Goal: Find specific page/section

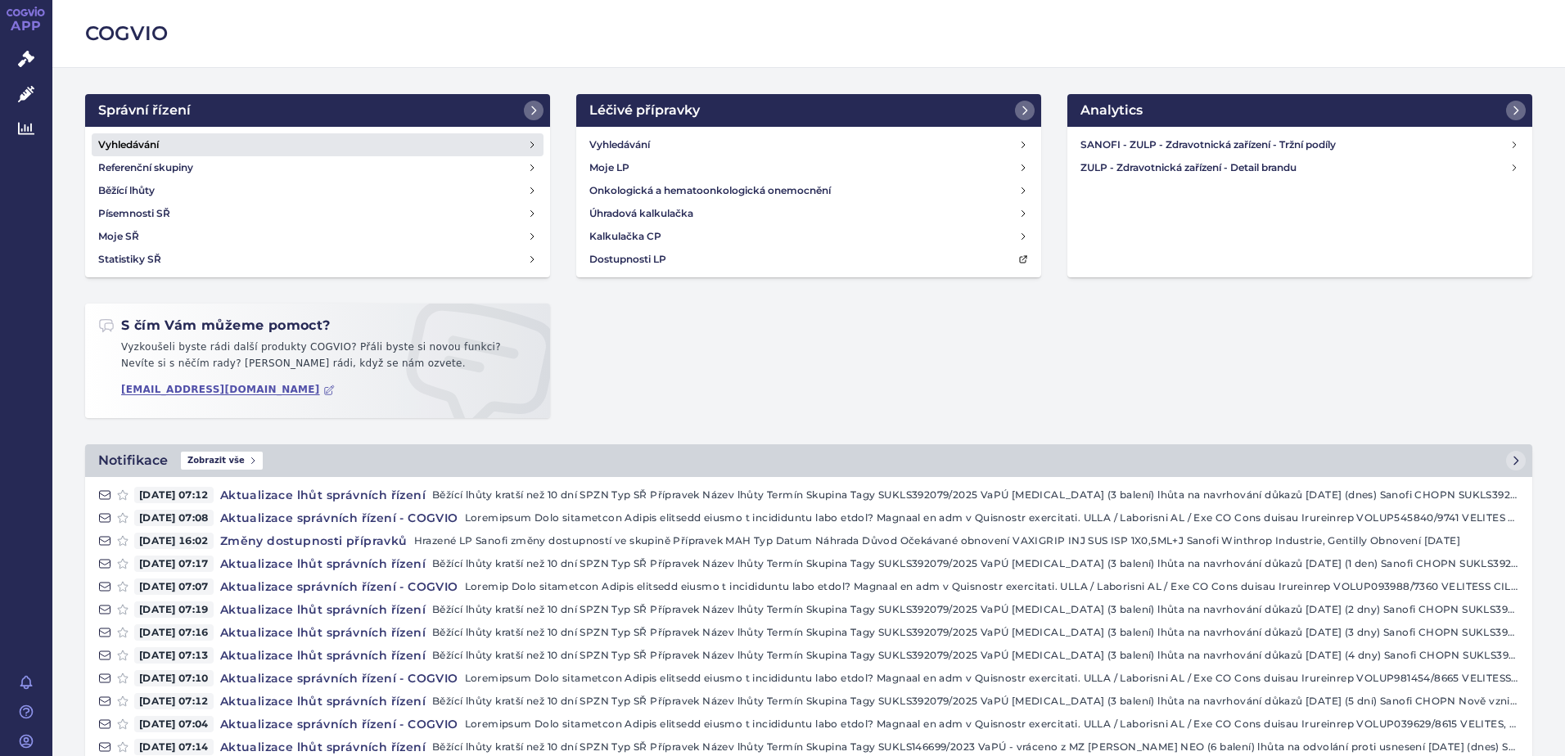
click at [185, 146] on link "Vyhledávání" at bounding box center [318, 144] width 452 height 23
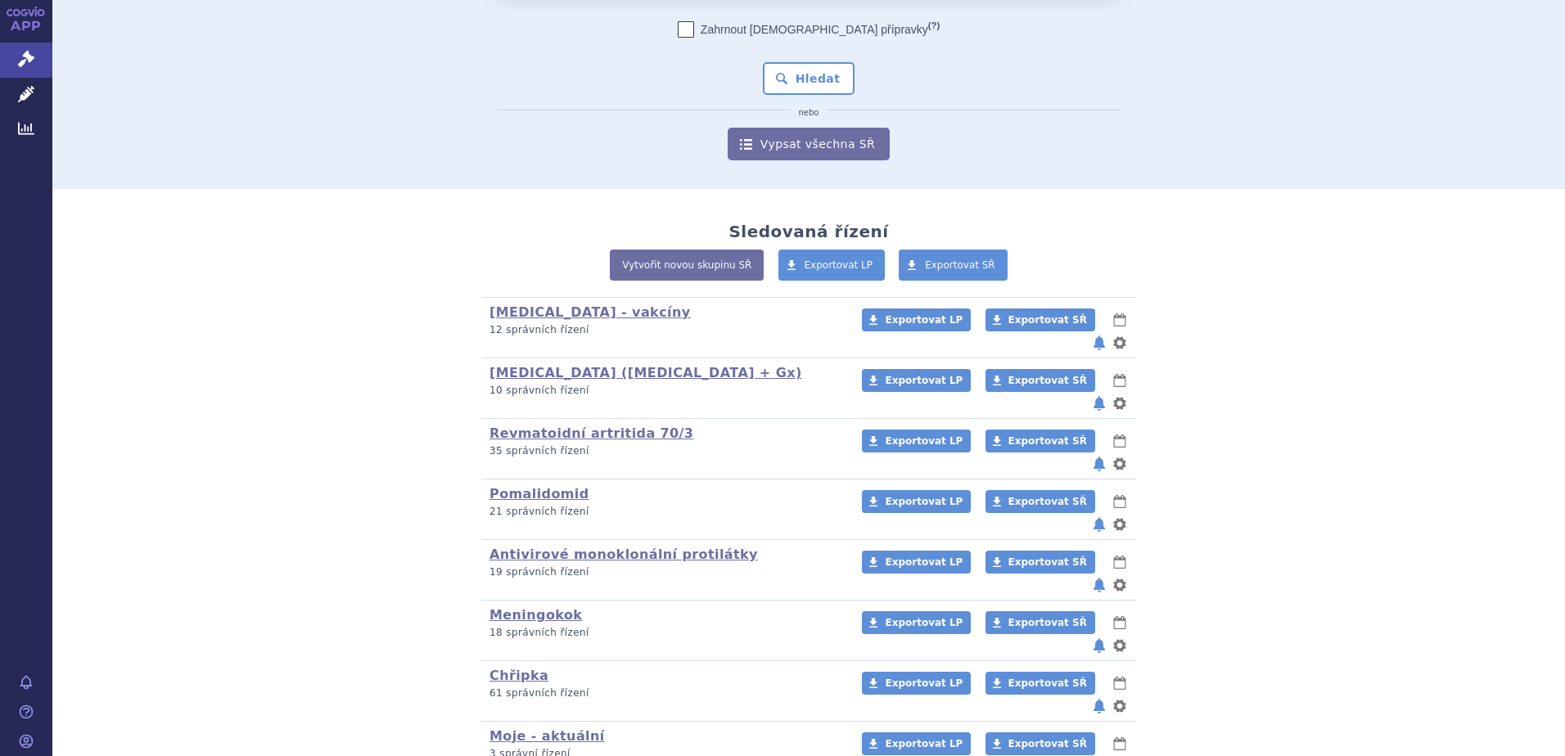
scroll to position [164, 0]
